Goal: Task Accomplishment & Management: Complete application form

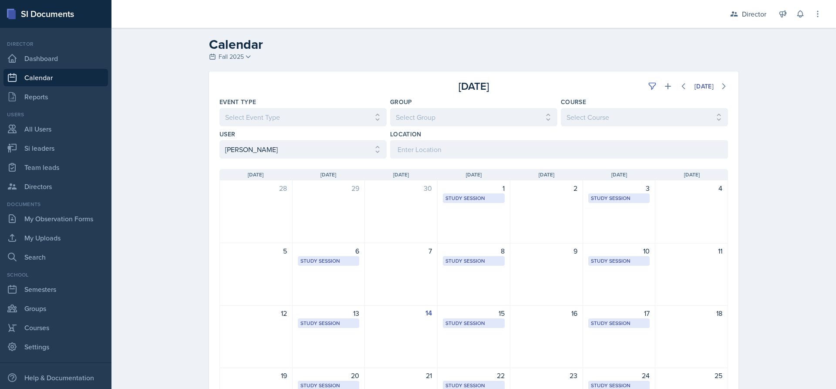
select select "15c94e0d-cc7c-4360-962a-1f43fb41d6d1"
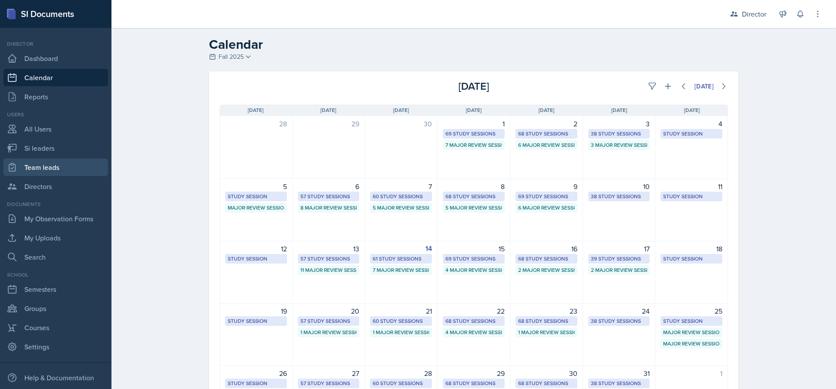
click at [52, 170] on link "Team leads" at bounding box center [55, 167] width 105 height 17
select select "2bed604d-1099-4043-b1bc-2365e8740244"
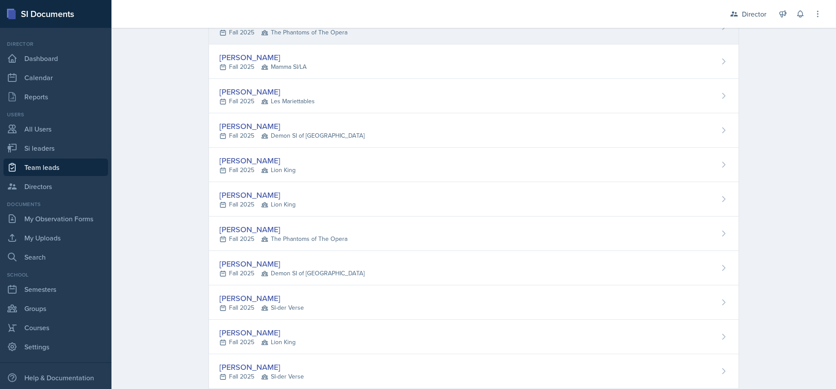
scroll to position [218, 0]
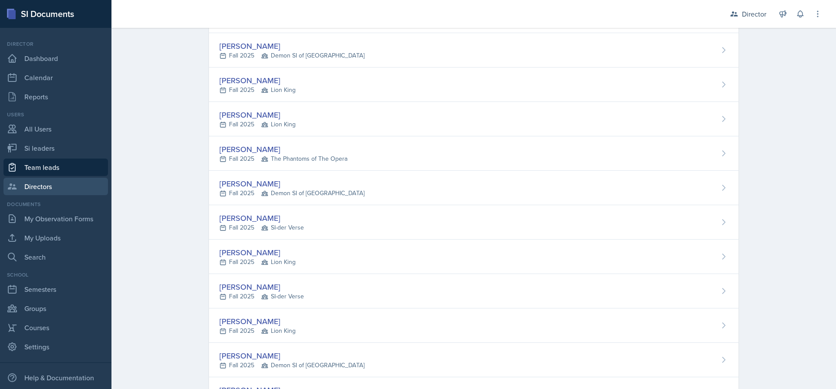
click at [71, 187] on link "Directors" at bounding box center [55, 186] width 105 height 17
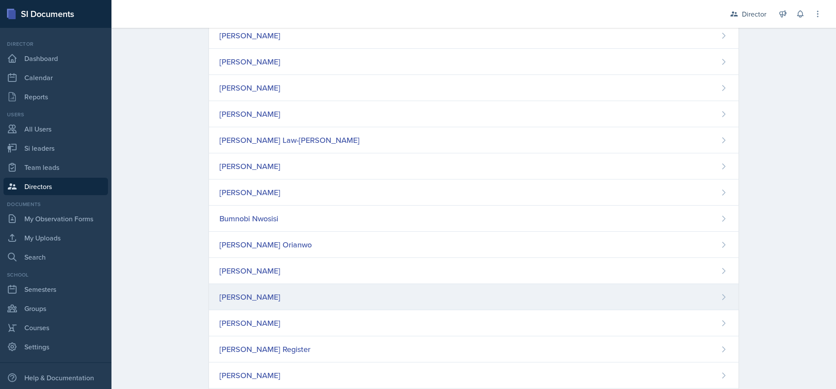
scroll to position [294, 0]
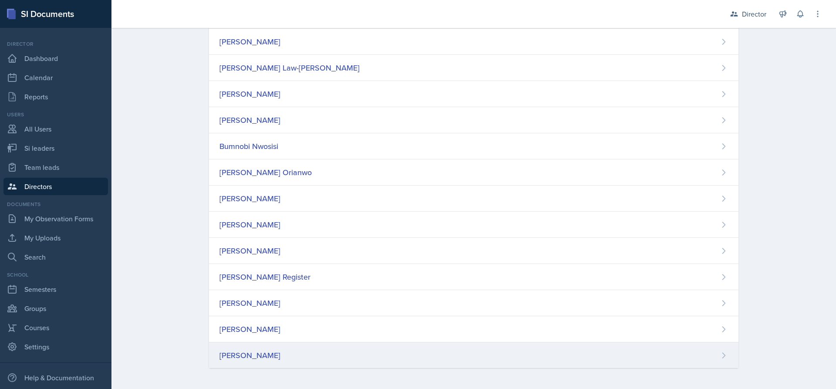
click at [301, 350] on div "[PERSON_NAME]" at bounding box center [474, 355] width 530 height 26
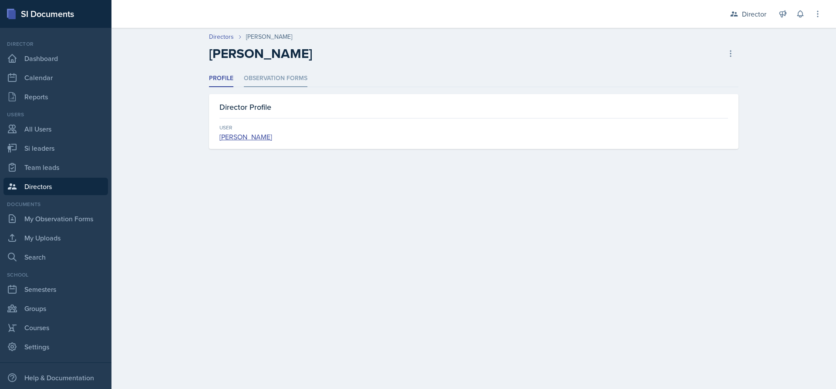
click at [267, 78] on li "Observation Forms" at bounding box center [276, 78] width 64 height 17
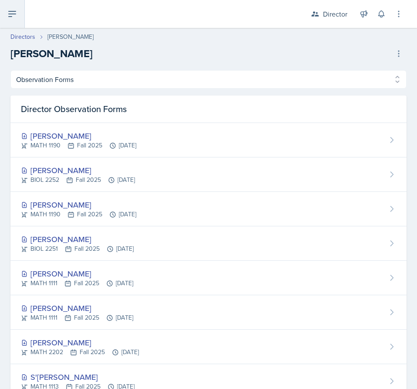
click at [22, 13] on button at bounding box center [12, 14] width 25 height 28
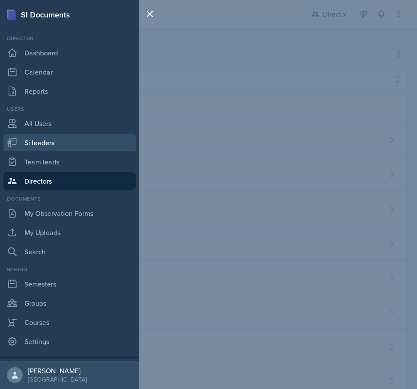
click at [63, 143] on link "Si leaders" at bounding box center [69, 142] width 132 height 17
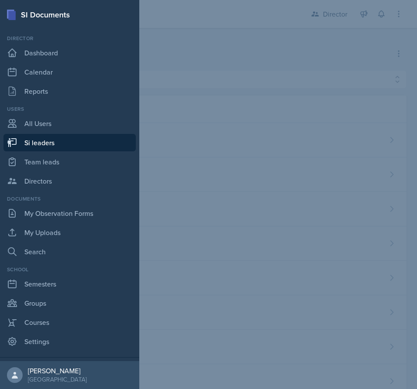
select select "2bed604d-1099-4043-b1bc-2365e8740244"
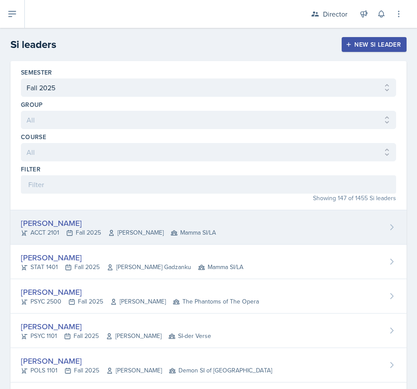
click at [114, 226] on div "[PERSON_NAME]" at bounding box center [118, 223] width 195 height 12
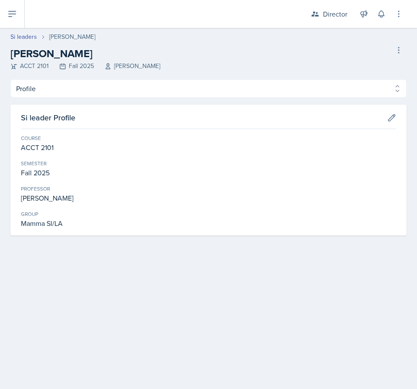
click at [53, 101] on div "Profile Planning Sheets Observation Forms Uploads Profile Planning Sheets Obser…" at bounding box center [208, 157] width 396 height 156
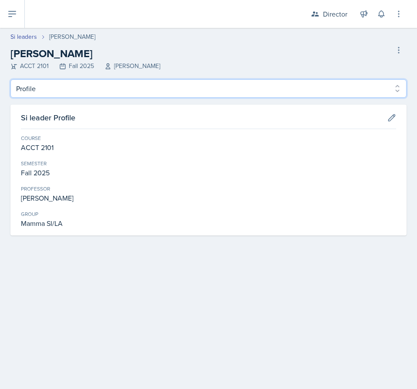
click at [59, 94] on select "Profile Planning Sheets Observation Forms Uploads" at bounding box center [208, 88] width 396 height 18
click at [10, 79] on select "Profile Planning Sheets Observation Forms Uploads" at bounding box center [208, 88] width 396 height 18
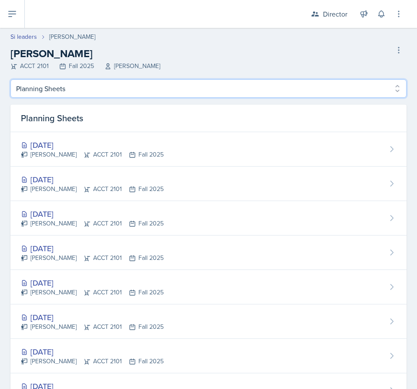
click at [64, 81] on select "Profile Planning Sheets Observation Forms Uploads" at bounding box center [208, 88] width 396 height 18
select select "Observation Forms"
click at [10, 79] on select "Profile Planning Sheets Observation Forms Uploads" at bounding box center [208, 88] width 396 height 18
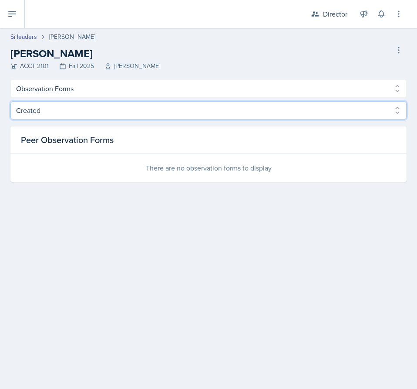
click at [80, 108] on select "Created Observed" at bounding box center [208, 110] width 396 height 18
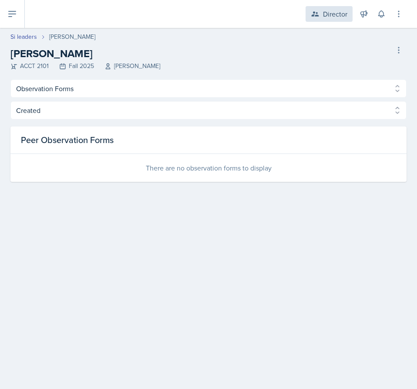
click at [323, 12] on div "Director" at bounding box center [335, 14] width 24 height 10
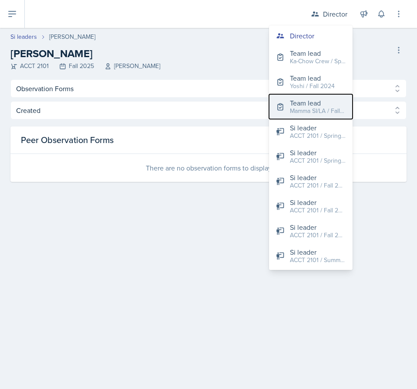
click at [317, 108] on div "Mamma SI/LA / Fall 2025" at bounding box center [318, 110] width 56 height 9
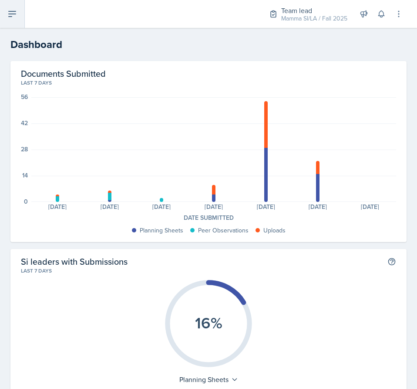
click at [16, 20] on button at bounding box center [12, 14] width 25 height 28
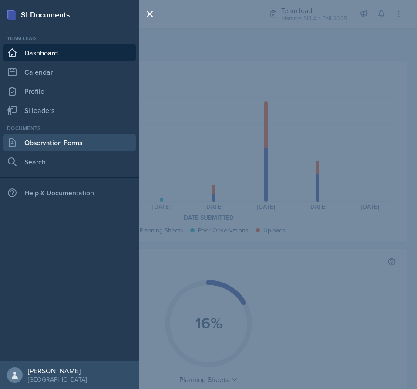
click at [68, 141] on link "Observation Forms" at bounding box center [69, 142] width 132 height 17
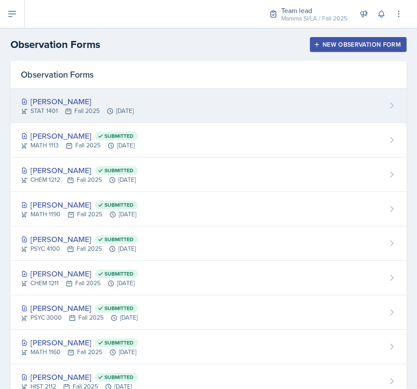
click at [218, 103] on div "[PERSON_NAME] STAT 1401 Fall 2025 [DATE]" at bounding box center [208, 105] width 396 height 34
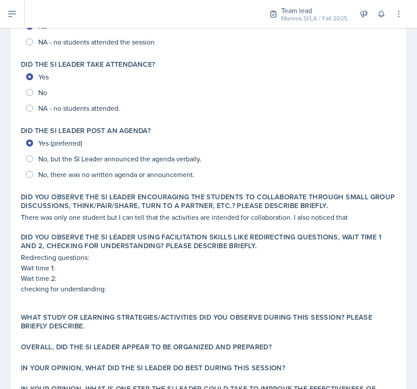
scroll to position [246, 0]
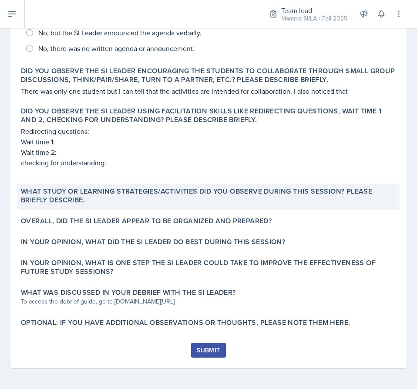
click at [138, 196] on label "What study or learning strategies/activities did you observe during this sessio…" at bounding box center [208, 195] width 375 height 17
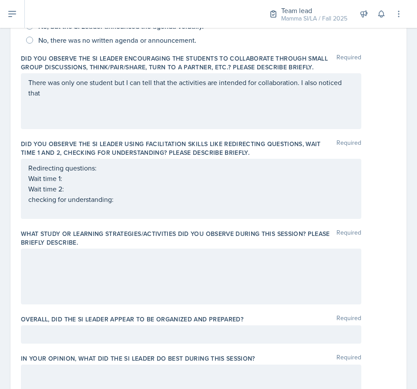
click at [100, 183] on div "Redirecting questions: Wait time 1: Wait time 2: checking for understanding:" at bounding box center [191, 188] width 326 height 52
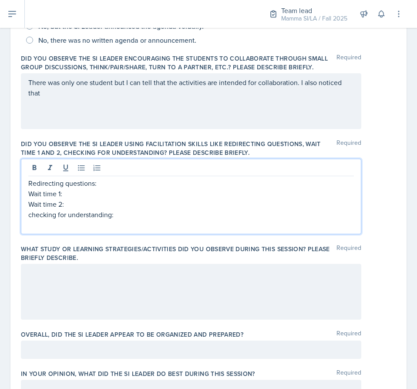
click at [132, 183] on p "Redirecting questions:" at bounding box center [191, 183] width 326 height 10
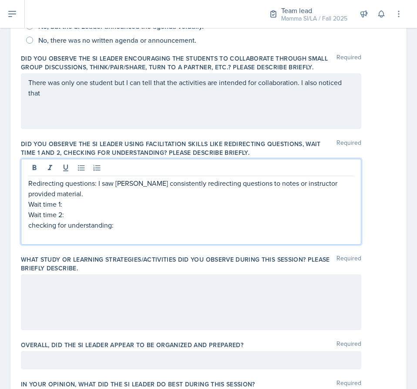
click at [96, 199] on p "Wait time 1:" at bounding box center [191, 204] width 326 height 10
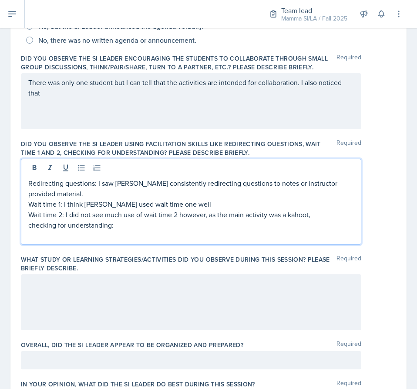
drag, startPoint x: 297, startPoint y: 215, endPoint x: 323, endPoint y: 218, distance: 25.9
click at [323, 218] on p "Wait time 2: I did not see much use of wait time 2 however, as the main activit…" at bounding box center [191, 214] width 326 height 10
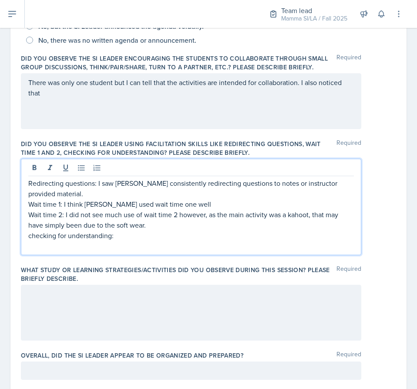
drag, startPoint x: 300, startPoint y: 217, endPoint x: 152, endPoint y: 243, distance: 150.2
click at [152, 243] on p at bounding box center [191, 245] width 326 height 10
click at [144, 235] on p "checking for understanding:" at bounding box center [191, 235] width 326 height 10
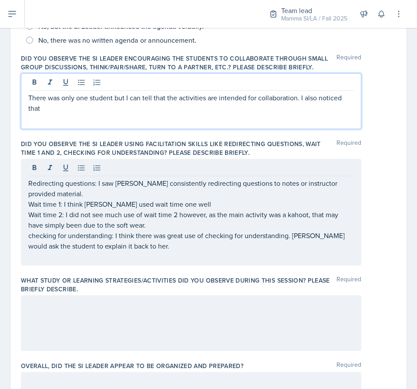
drag, startPoint x: 105, startPoint y: 94, endPoint x: 300, endPoint y: 102, distance: 195.7
click at [299, 102] on p "There was only one student but I can tell that the activities are intended for …" at bounding box center [191, 102] width 326 height 21
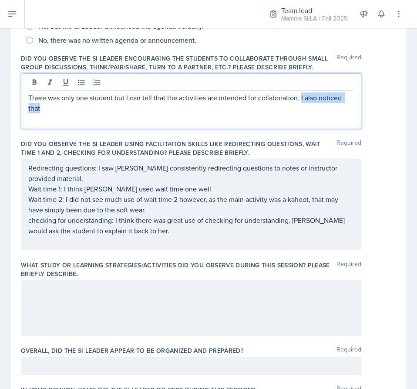
drag, startPoint x: 301, startPoint y: 97, endPoint x: 301, endPoint y: 104, distance: 6.5
click at [301, 104] on p "There was only one student but I can tell that the activities are intended for …" at bounding box center [191, 102] width 326 height 21
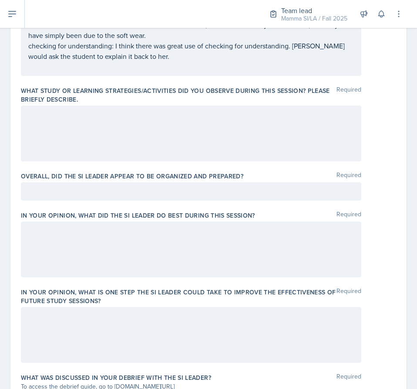
click at [146, 132] on div at bounding box center [191, 133] width 341 height 56
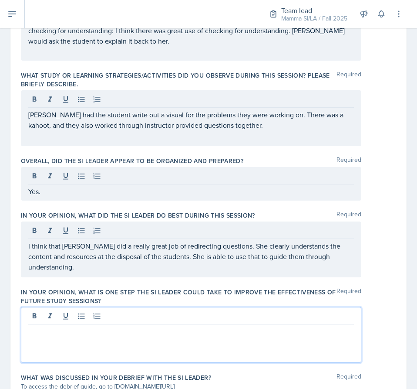
click at [114, 328] on p at bounding box center [191, 331] width 326 height 10
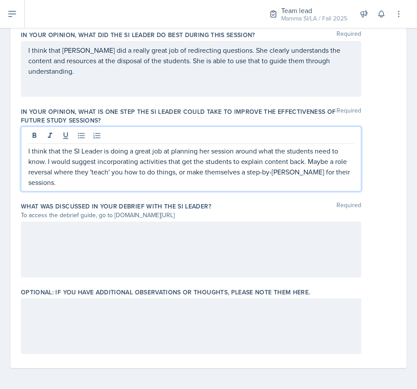
click at [75, 252] on div at bounding box center [191, 249] width 341 height 56
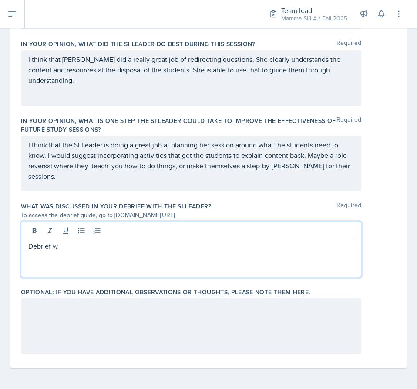
click at [82, 248] on p "Debrief w" at bounding box center [191, 245] width 326 height 10
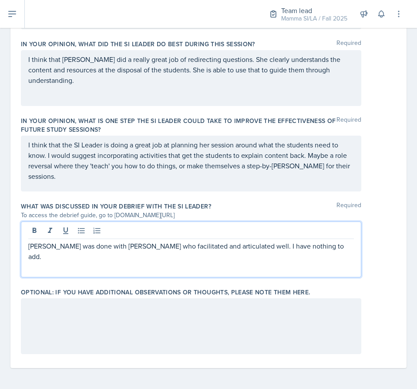
click at [69, 322] on div at bounding box center [191, 326] width 341 height 56
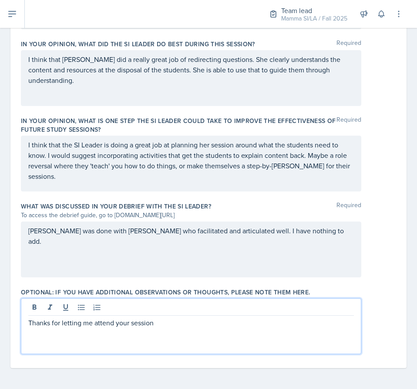
click at [373, 262] on div "[PERSON_NAME] was done with [PERSON_NAME] who facilitated and articulated well.…" at bounding box center [208, 249] width 375 height 56
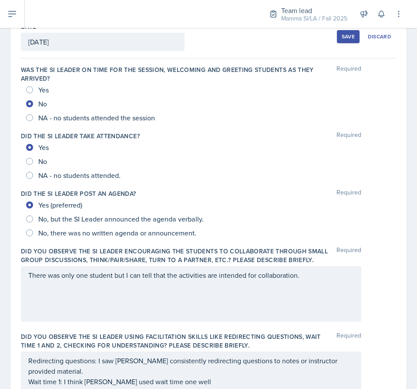
scroll to position [0, 0]
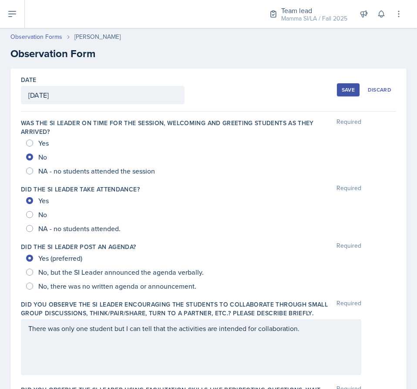
drag, startPoint x: 373, startPoint y: 264, endPoint x: 374, endPoint y: 175, distance: 88.4
click at [342, 92] on div "Save" at bounding box center [348, 89] width 13 height 7
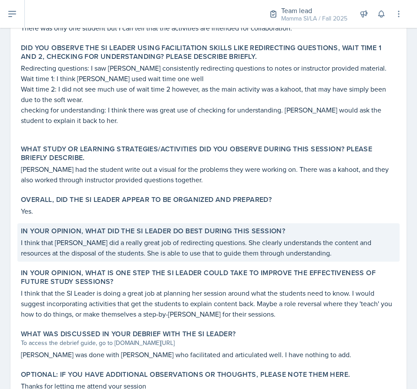
scroll to position [371, 0]
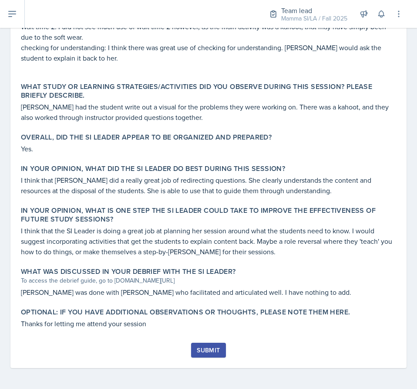
click at [202, 342] on button "Submit" at bounding box center [208, 349] width 34 height 15
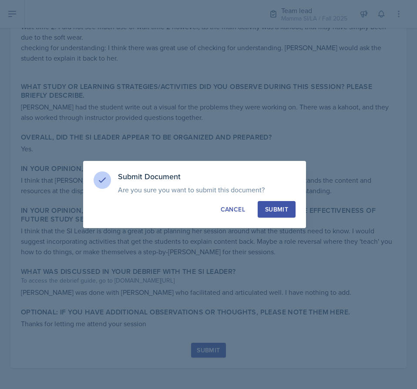
click at [275, 213] on div "Submit" at bounding box center [276, 209] width 23 height 9
radio input "true"
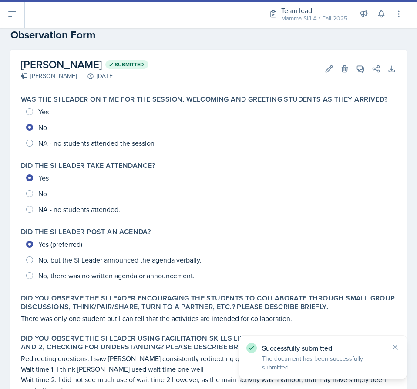
scroll to position [0, 0]
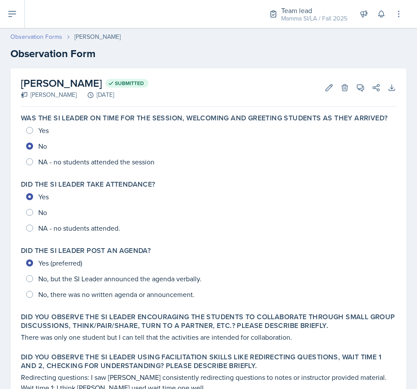
click at [45, 34] on link "Observation Forms" at bounding box center [36, 36] width 52 height 9
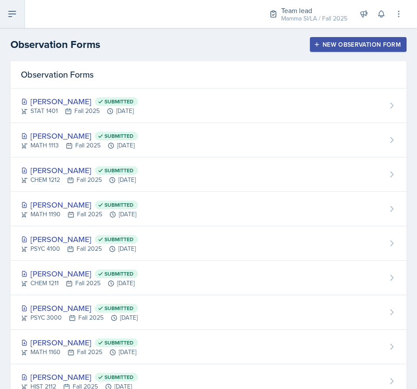
click at [8, 7] on button at bounding box center [12, 14] width 25 height 28
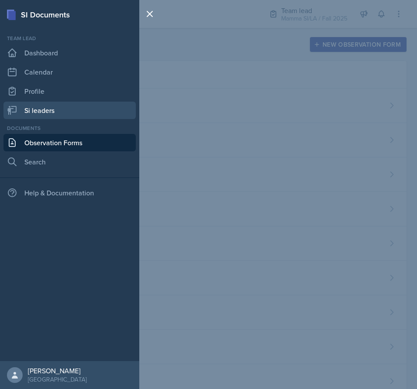
click at [55, 104] on link "Si leaders" at bounding box center [69, 109] width 132 height 17
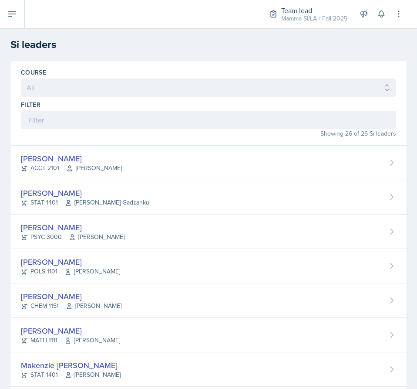
click at [152, 130] on div "Showing 26 of 26 Si leaders" at bounding box center [208, 133] width 375 height 9
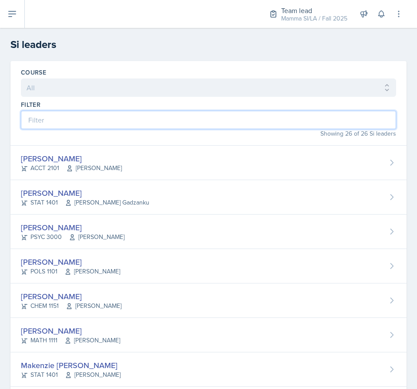
click at [149, 114] on input at bounding box center [208, 120] width 375 height 18
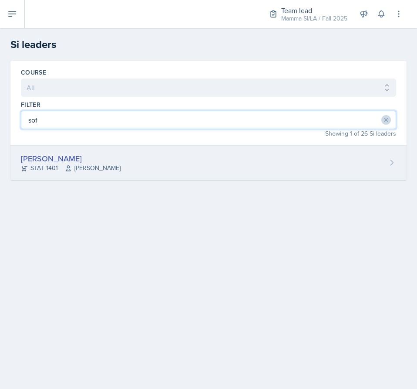
type input "sof"
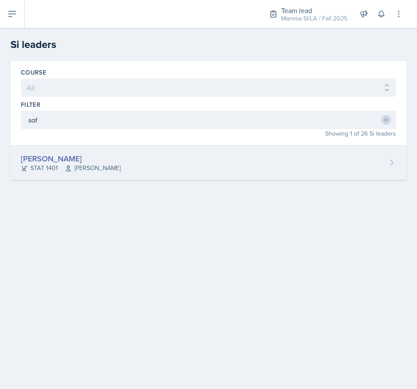
click at [150, 173] on div "[PERSON_NAME] STAT 1401 [PERSON_NAME]" at bounding box center [208, 162] width 396 height 34
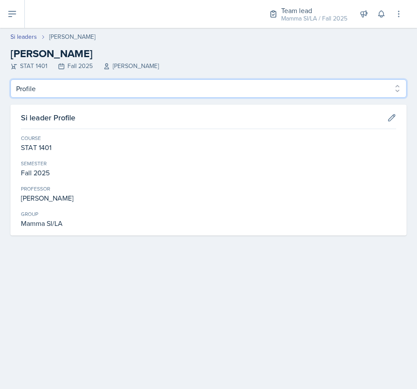
click at [84, 84] on select "Profile Planning Sheets Observation Forms Uploads" at bounding box center [208, 88] width 396 height 18
click at [10, 79] on select "Profile Planning Sheets Observation Forms Uploads" at bounding box center [208, 88] width 396 height 18
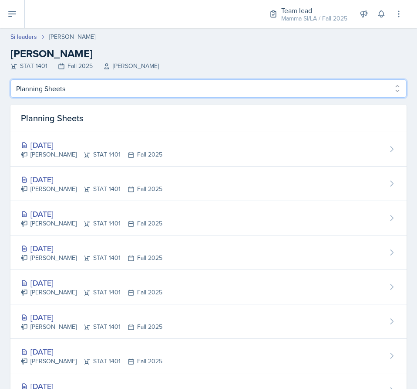
click at [107, 91] on select "Profile Planning Sheets Observation Forms Uploads" at bounding box center [208, 88] width 396 height 18
select select "Observation Forms"
click at [10, 79] on select "Profile Planning Sheets Observation Forms Uploads" at bounding box center [208, 88] width 396 height 18
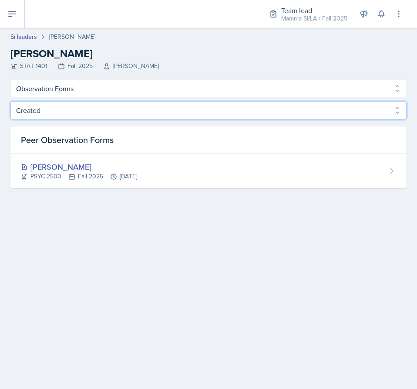
click at [59, 114] on select "Created Observed" at bounding box center [208, 110] width 396 height 18
select select "Observed"
click at [10, 101] on select "Created Observed" at bounding box center [208, 110] width 396 height 18
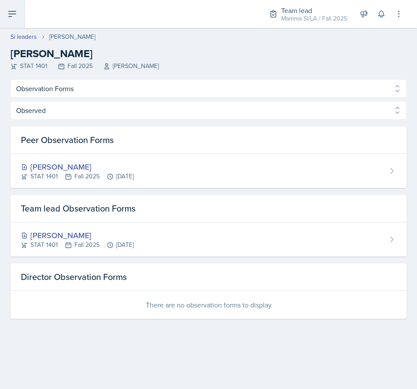
click at [14, 18] on icon at bounding box center [12, 14] width 10 height 10
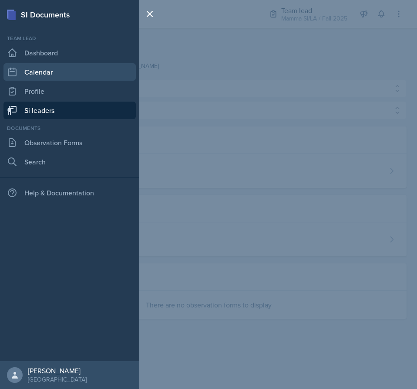
click at [69, 66] on link "Calendar" at bounding box center [69, 71] width 132 height 17
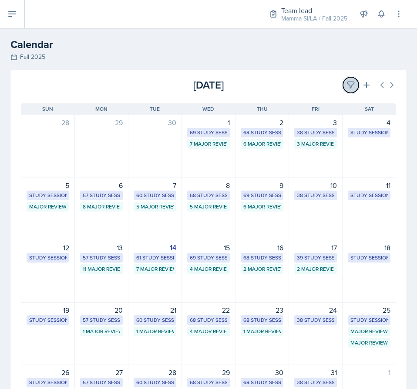
click at [347, 88] on icon at bounding box center [351, 85] width 9 height 9
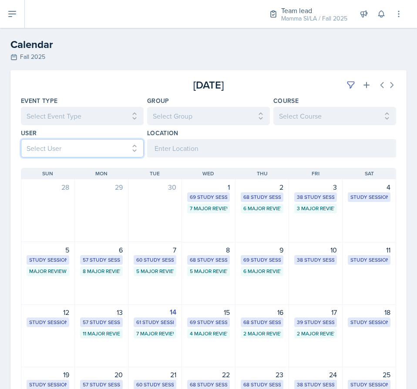
click at [120, 150] on select "Select User All [PERSON_NAME] [PERSON_NAME] [PERSON_NAME] [PERSON_NAME] [PERSON…" at bounding box center [82, 148] width 123 height 18
select select "fd61178b-84e8-44d1-97d3-312dc7279b90"
click at [21, 139] on select "Select User All [PERSON_NAME] [PERSON_NAME] [PERSON_NAME] [PERSON_NAME] [PERSON…" at bounding box center [82, 148] width 123 height 18
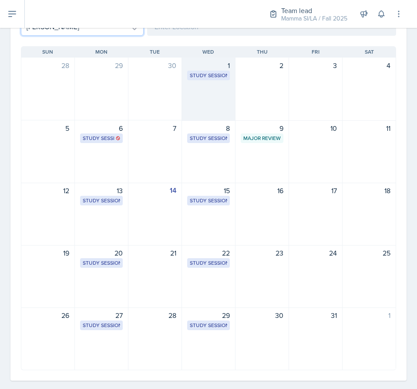
scroll to position [131, 0]
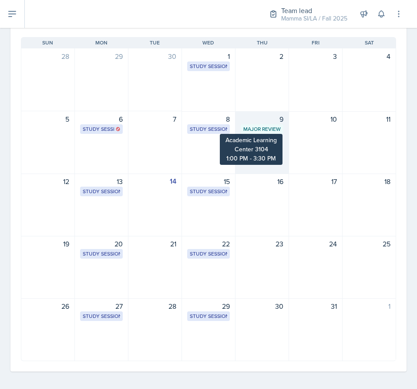
click at [258, 126] on div "Major Review Session" at bounding box center [261, 129] width 37 height 8
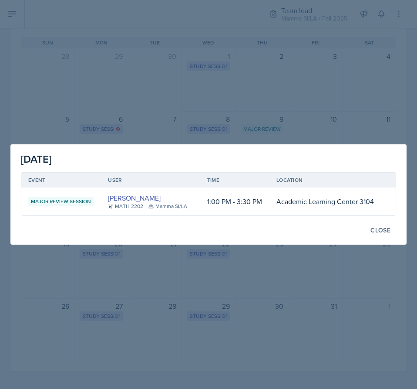
click at [324, 127] on div at bounding box center [208, 194] width 417 height 389
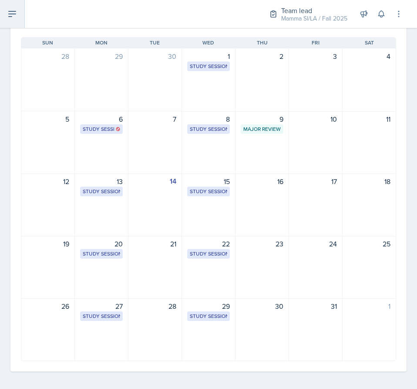
click at [6, 14] on button at bounding box center [12, 14] width 25 height 28
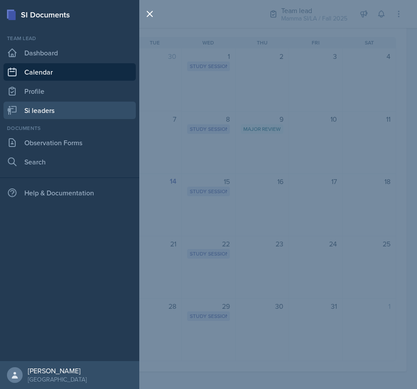
click at [76, 106] on link "Si leaders" at bounding box center [69, 109] width 132 height 17
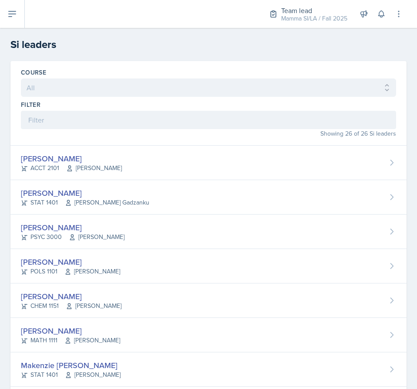
click at [185, 134] on div "Showing 26 of 26 Si leaders" at bounding box center [208, 133] width 375 height 9
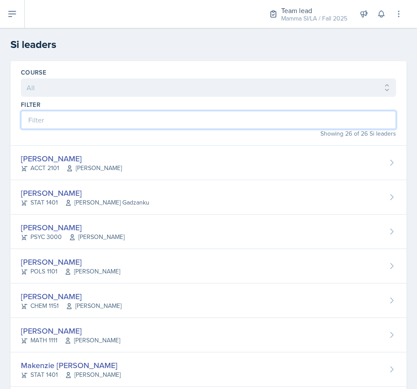
click at [200, 119] on input at bounding box center [208, 120] width 375 height 18
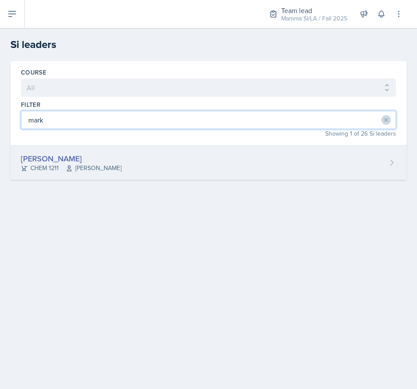
type input "mark"
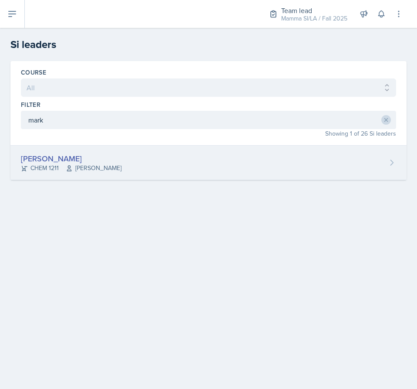
click at [339, 160] on div "[PERSON_NAME] CHEM 1211 [PERSON_NAME]" at bounding box center [208, 162] width 396 height 34
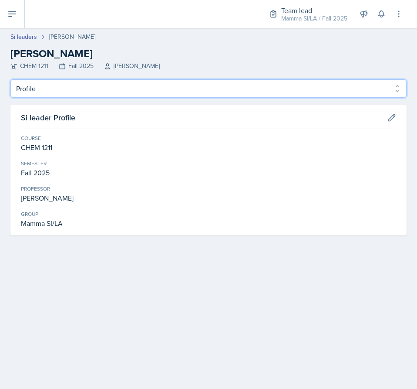
click at [99, 93] on select "Profile Planning Sheets Observation Forms Uploads" at bounding box center [208, 88] width 396 height 18
click at [10, 79] on select "Profile Planning Sheets Observation Forms Uploads" at bounding box center [208, 88] width 396 height 18
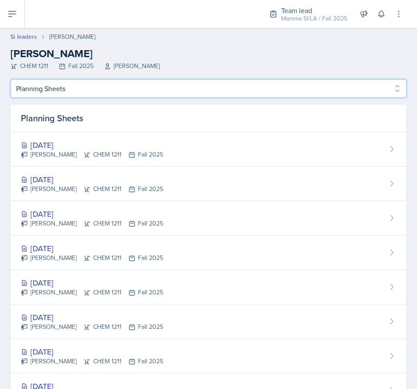
click at [131, 91] on select "Profile Planning Sheets Observation Forms Uploads" at bounding box center [208, 88] width 396 height 18
select select "Observation Forms"
click at [10, 79] on select "Profile Planning Sheets Observation Forms Uploads" at bounding box center [208, 88] width 396 height 18
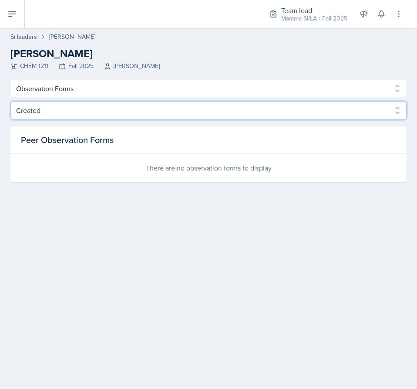
click at [92, 108] on select "Created Observed" at bounding box center [208, 110] width 396 height 18
click at [10, 101] on select "Created Observed" at bounding box center [208, 110] width 396 height 18
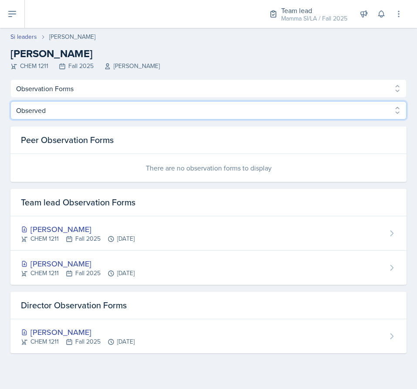
click at [105, 106] on select "Created Observed" at bounding box center [208, 110] width 396 height 18
select select "Created"
click at [10, 101] on select "Created Observed" at bounding box center [208, 110] width 396 height 18
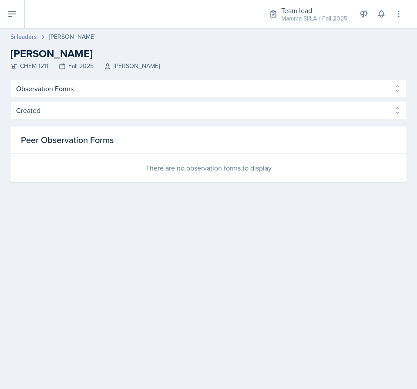
click at [24, 36] on link "Si leaders" at bounding box center [23, 36] width 27 height 9
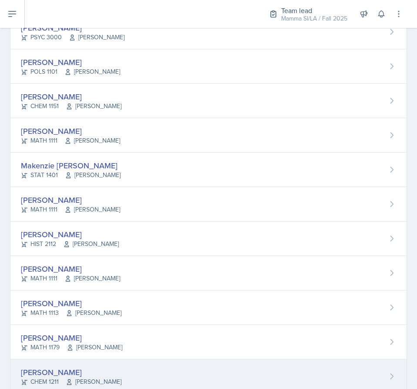
scroll to position [193, 0]
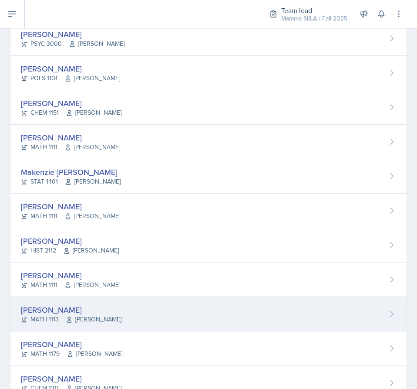
click at [60, 307] on div "[PERSON_NAME]" at bounding box center [71, 310] width 101 height 12
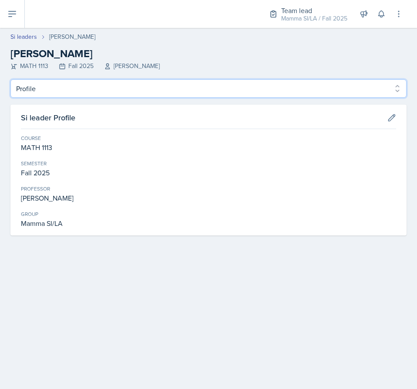
click at [113, 93] on select "Profile Planning Sheets Observation Forms Uploads" at bounding box center [208, 88] width 396 height 18
select select "Observation Forms"
click at [10, 79] on select "Profile Planning Sheets Observation Forms Uploads" at bounding box center [208, 88] width 396 height 18
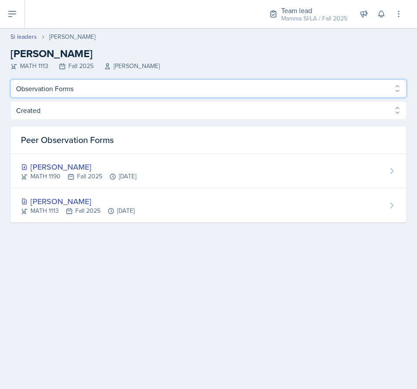
click at [114, 85] on select "Profile Planning Sheets Observation Forms Uploads" at bounding box center [208, 88] width 396 height 18
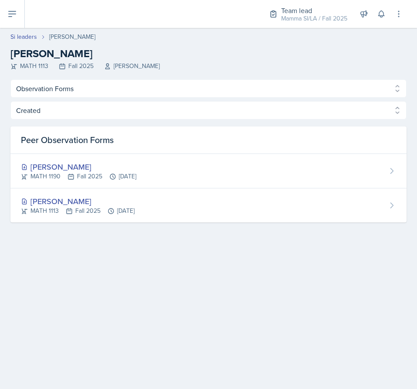
click at [94, 277] on main "Si leaders [PERSON_NAME] [PERSON_NAME] MATH 1113 Fall 2025 [PERSON_NAME] Profil…" at bounding box center [208, 208] width 417 height 361
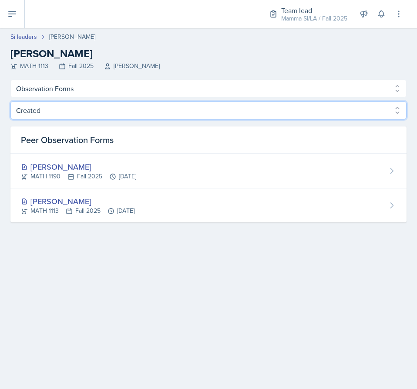
drag, startPoint x: 72, startPoint y: 112, endPoint x: 64, endPoint y: 117, distance: 9.7
click at [72, 112] on select "Created Observed" at bounding box center [208, 110] width 396 height 18
select select "Observed"
click at [10, 101] on select "Created Observed" at bounding box center [208, 110] width 396 height 18
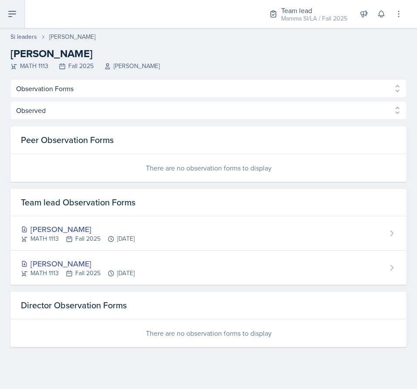
click at [21, 17] on button at bounding box center [12, 14] width 25 height 28
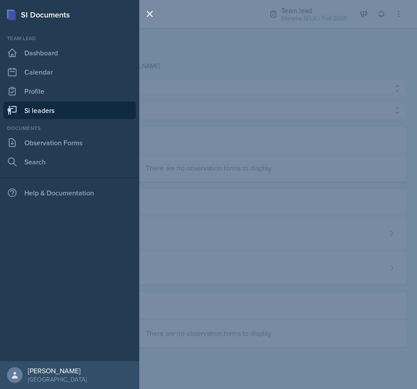
click at [190, 53] on div "SI Documents Team lead Dashboard Calendar Profile Si leaders Documents Observat…" at bounding box center [208, 194] width 417 height 389
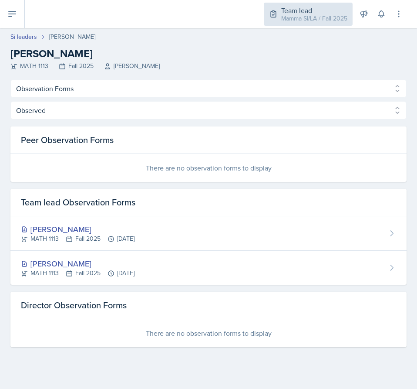
click at [289, 13] on div "Team lead" at bounding box center [314, 10] width 66 height 10
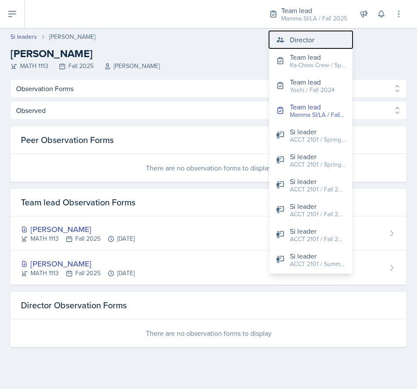
click at [294, 38] on div "Director" at bounding box center [302, 39] width 24 height 10
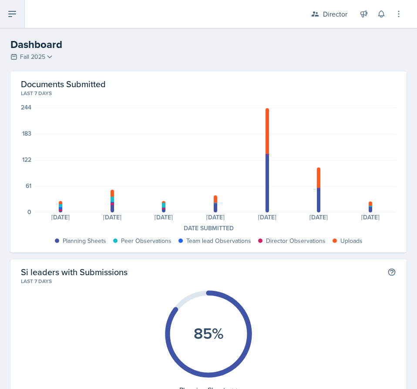
click at [9, 18] on icon at bounding box center [12, 14] width 10 height 10
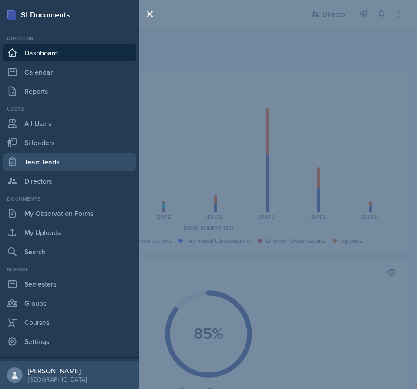
click at [57, 160] on link "Team leads" at bounding box center [69, 161] width 132 height 17
select select "2bed604d-1099-4043-b1bc-2365e8740244"
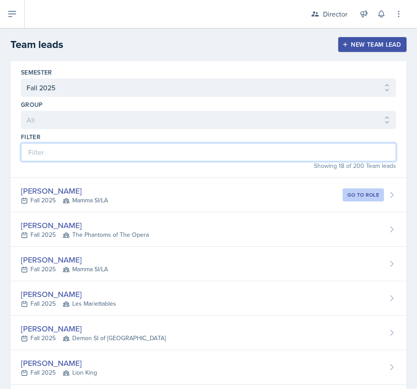
click at [234, 151] on input at bounding box center [208, 152] width 375 height 18
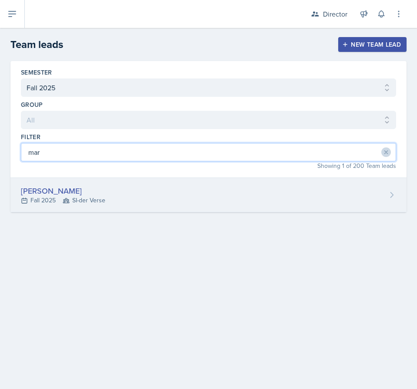
type input "mar"
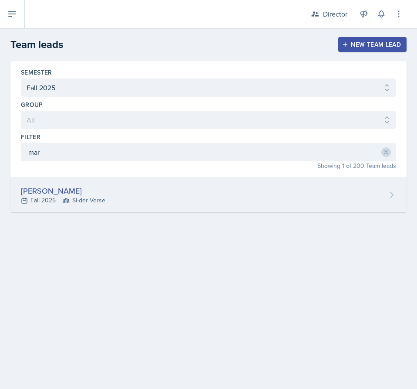
click at [155, 192] on div "[PERSON_NAME] Fall 2025 SI-der Verse" at bounding box center [208, 195] width 396 height 34
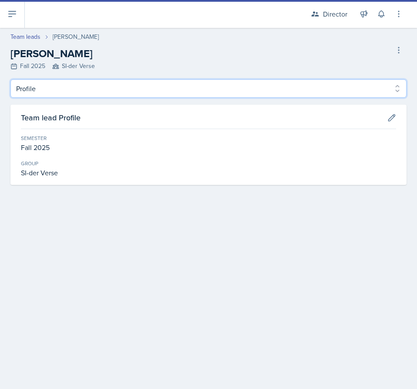
click at [98, 81] on select "Profile Observation Forms" at bounding box center [208, 88] width 396 height 18
select select "Observation Forms"
click at [10, 79] on select "Profile Observation Forms" at bounding box center [208, 88] width 396 height 18
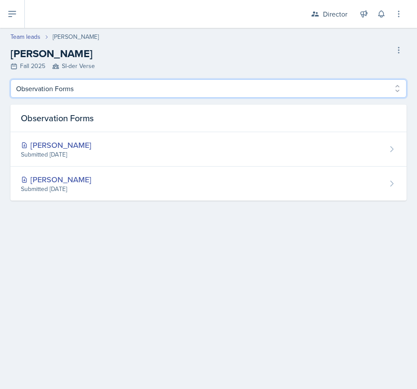
click at [97, 95] on select "Profile Observation Forms" at bounding box center [208, 88] width 396 height 18
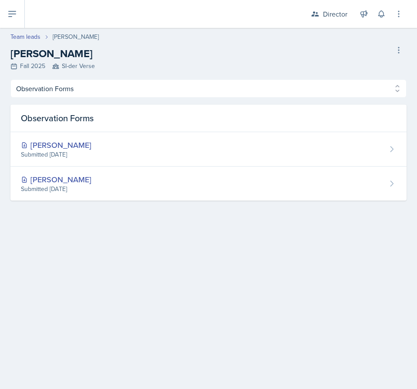
click at [122, 253] on main "Team leads [PERSON_NAME] [PERSON_NAME] Fall 2025 SI-der Verse Delete Team lead …" at bounding box center [208, 208] width 417 height 361
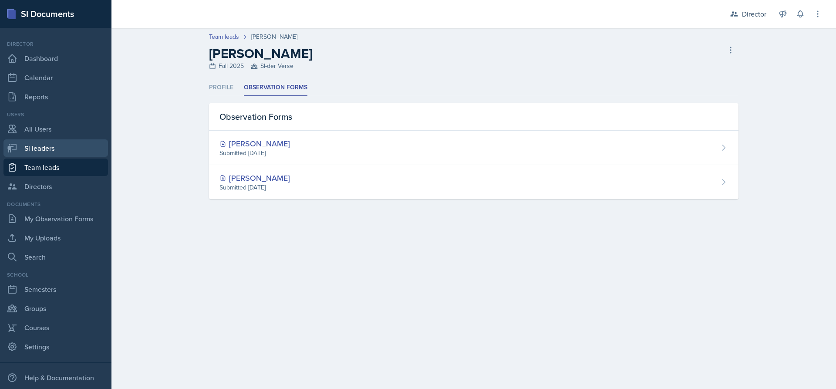
click at [44, 147] on link "Si leaders" at bounding box center [55, 147] width 105 height 17
select select "2bed604d-1099-4043-b1bc-2365e8740244"
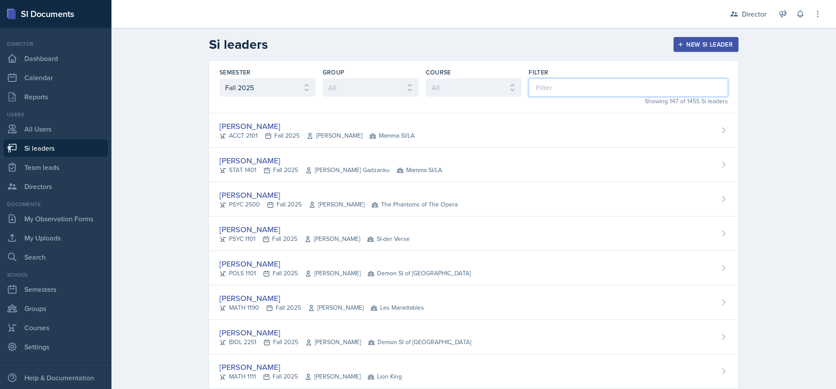
click at [578, 90] on input at bounding box center [628, 87] width 199 height 18
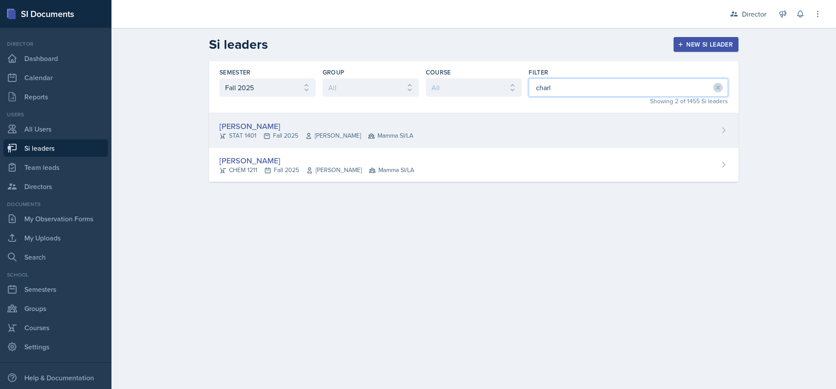
type input "charl"
click at [481, 124] on div "[PERSON_NAME] STAT 1401 Fall 2025 [PERSON_NAME] Mamma SI/LA" at bounding box center [474, 130] width 530 height 34
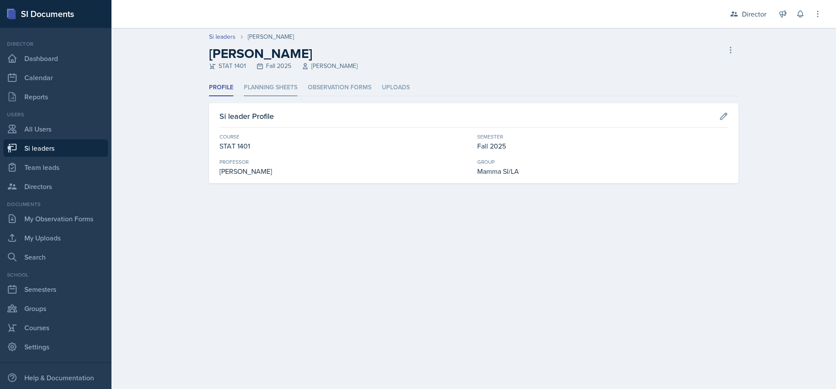
click at [281, 91] on li "Planning Sheets" at bounding box center [271, 87] width 54 height 17
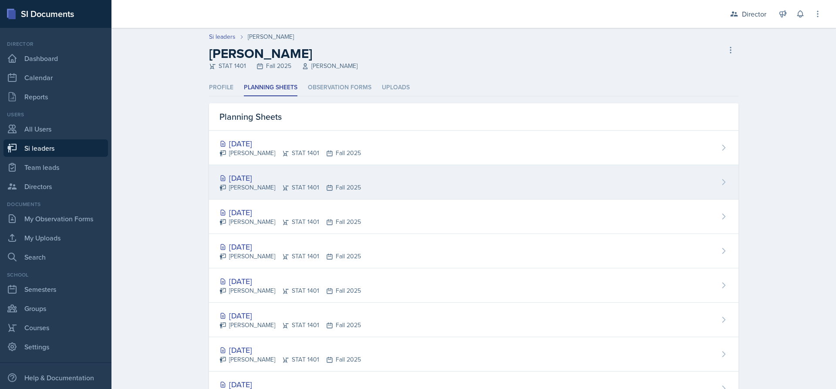
click at [287, 176] on div "[DATE]" at bounding box center [291, 178] width 142 height 12
